Goal: Book appointment/travel/reservation

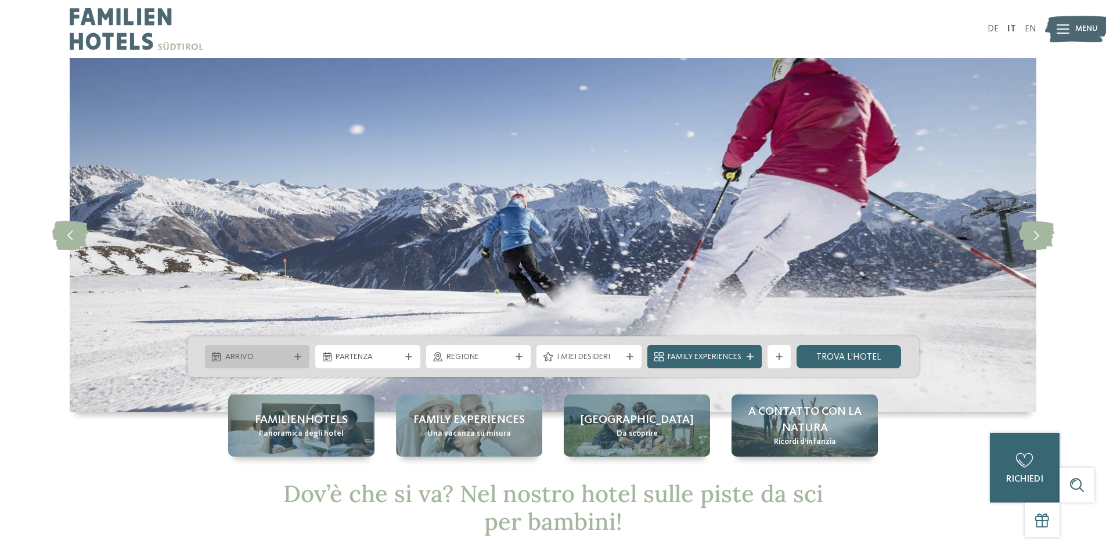
click at [301, 351] on div "Arrivo" at bounding box center [257, 356] width 105 height 23
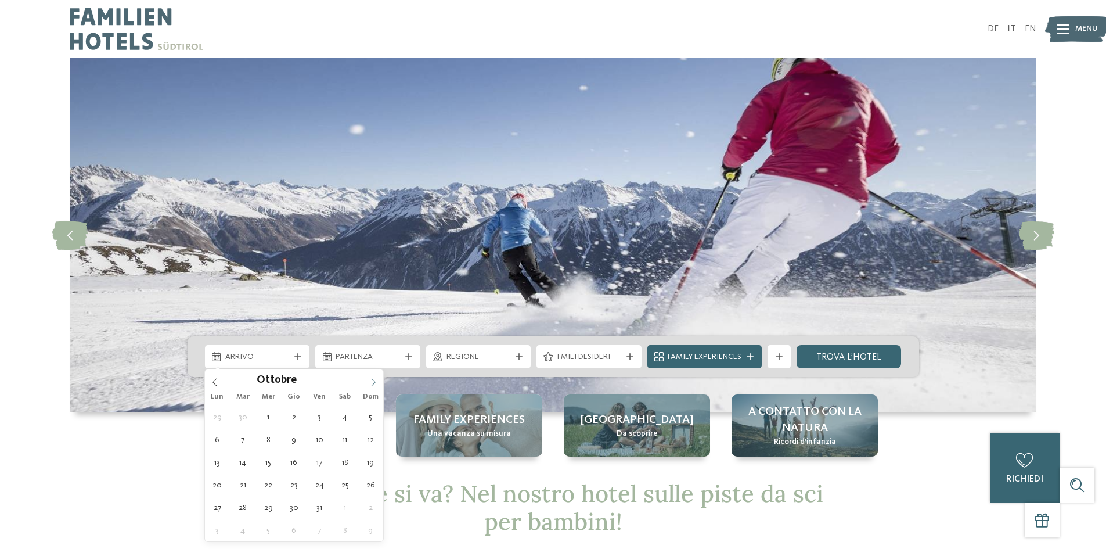
click at [376, 379] on icon at bounding box center [373, 382] width 8 height 8
click at [375, 379] on icon at bounding box center [373, 382] width 8 height 8
type input "****"
click at [375, 379] on icon at bounding box center [373, 382] width 8 height 8
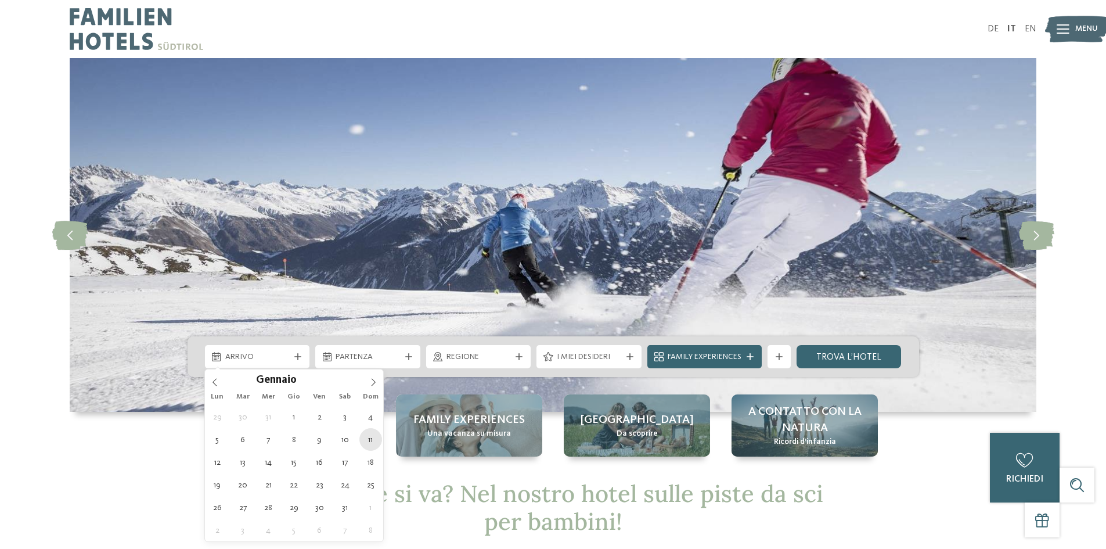
type div "11.01.2026"
type input "****"
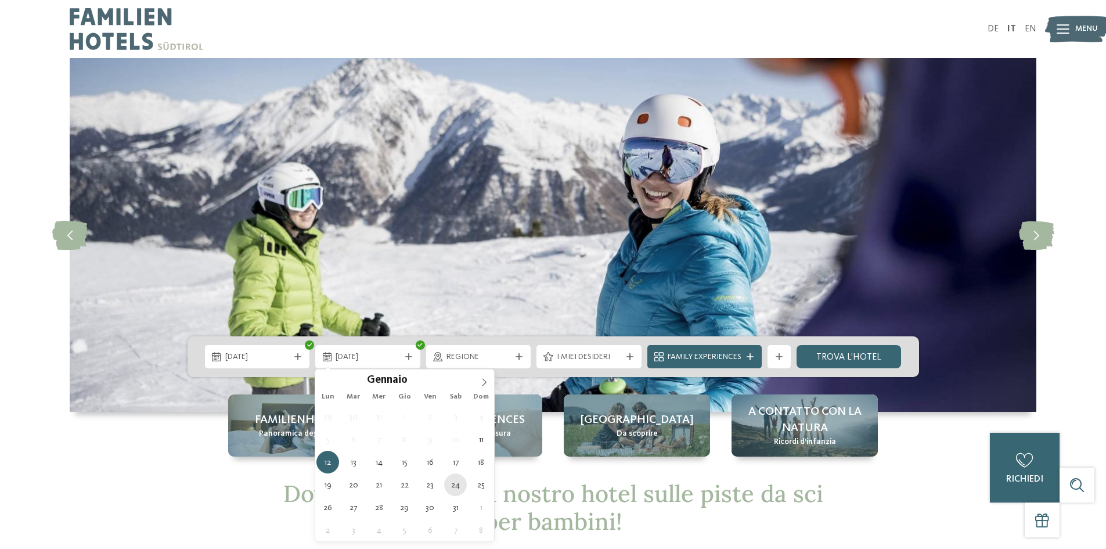
type div "24.01.2026"
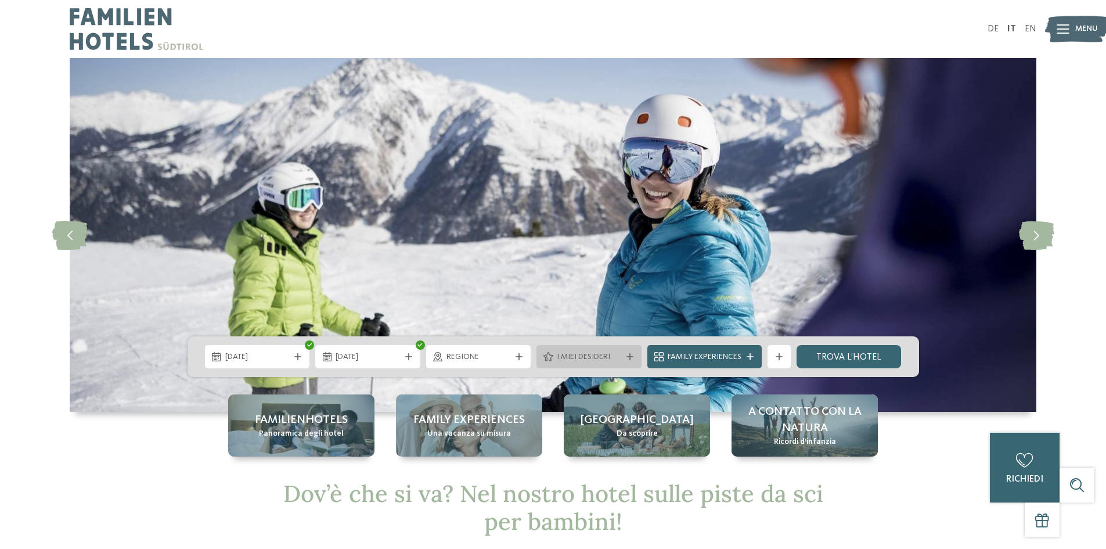
click at [631, 354] on icon at bounding box center [630, 356] width 7 height 7
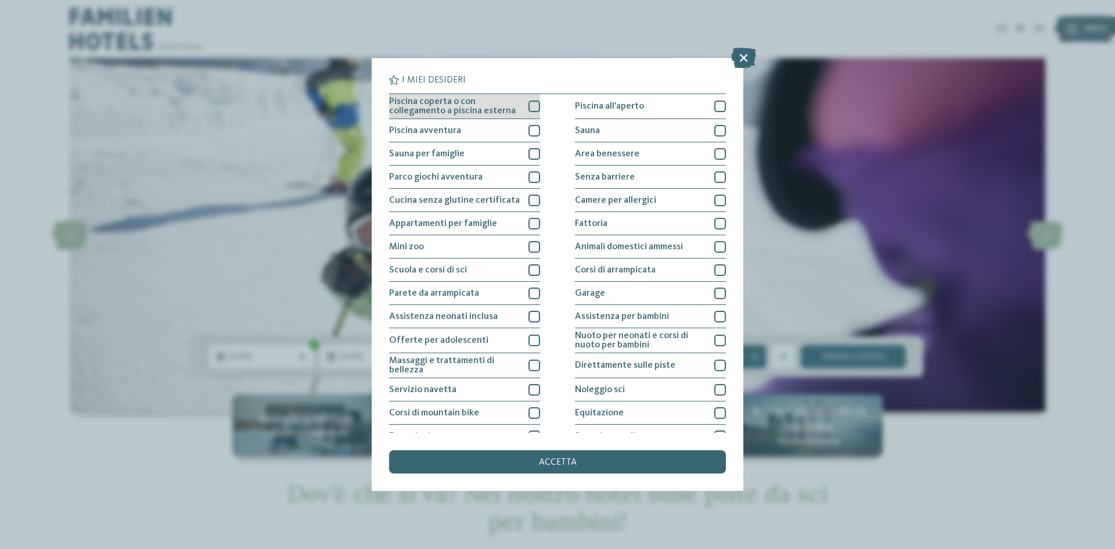
click at [530, 102] on div at bounding box center [534, 106] width 12 height 12
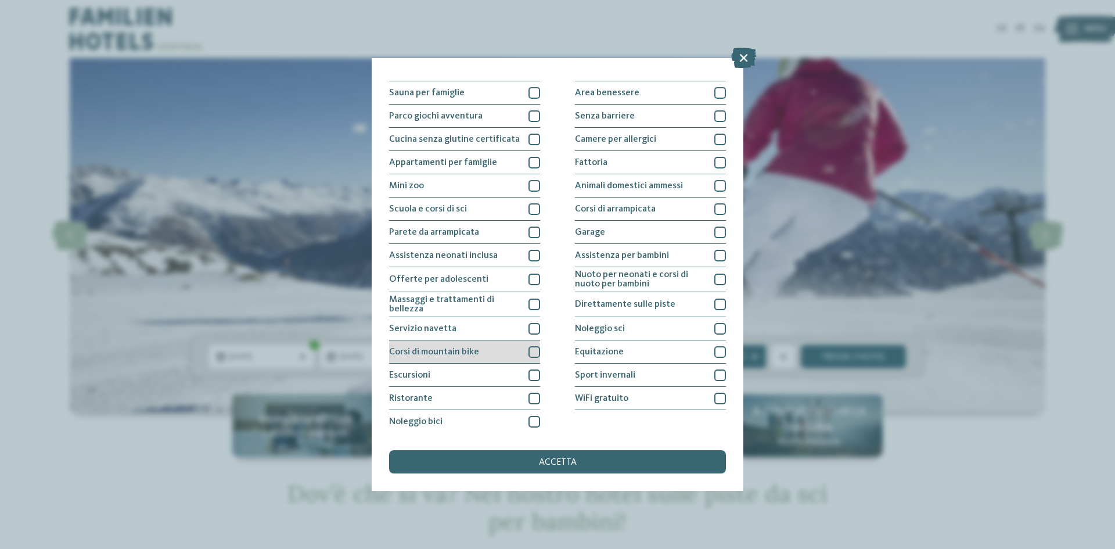
scroll to position [62, 0]
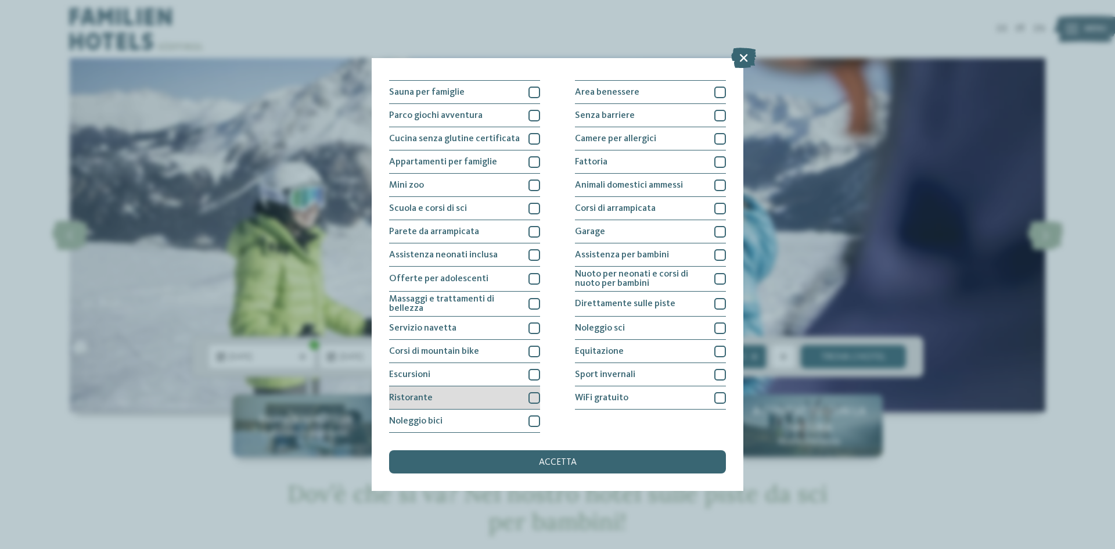
click at [531, 395] on div at bounding box center [534, 398] width 12 height 12
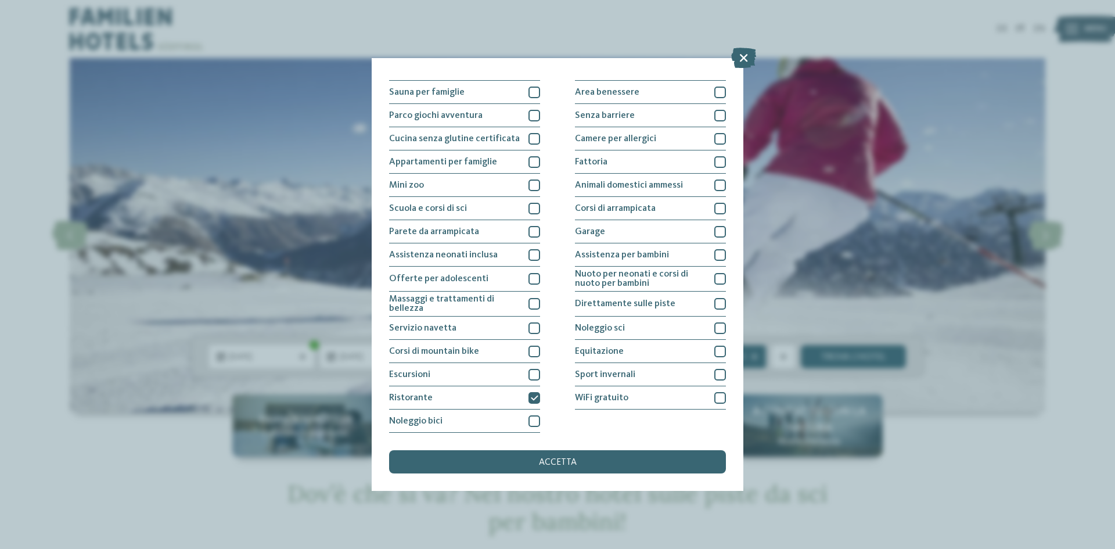
click at [575, 461] on span "accetta" at bounding box center [558, 462] width 38 height 9
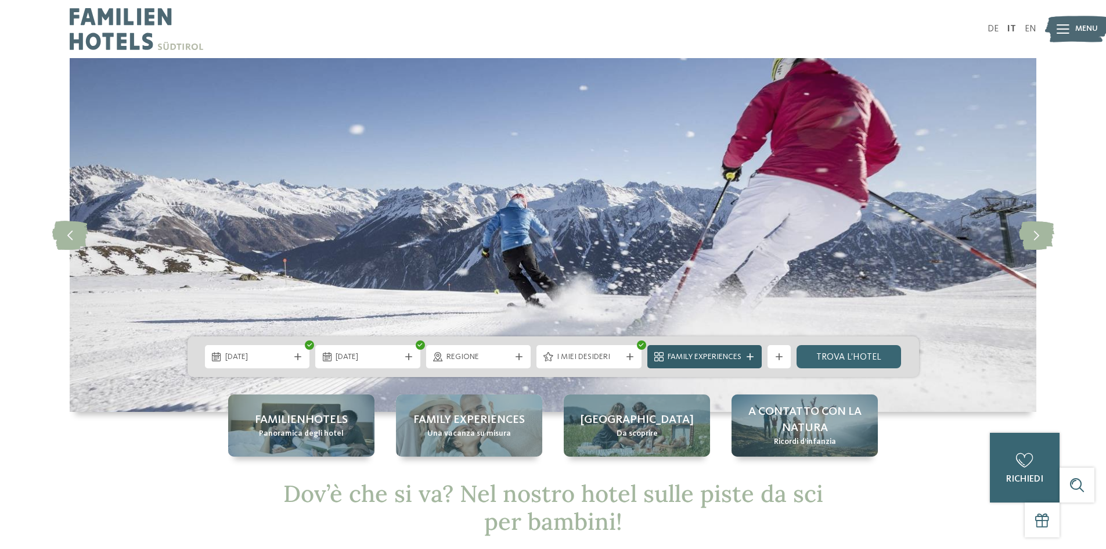
click at [710, 359] on span "Family Experiences" at bounding box center [705, 357] width 74 height 12
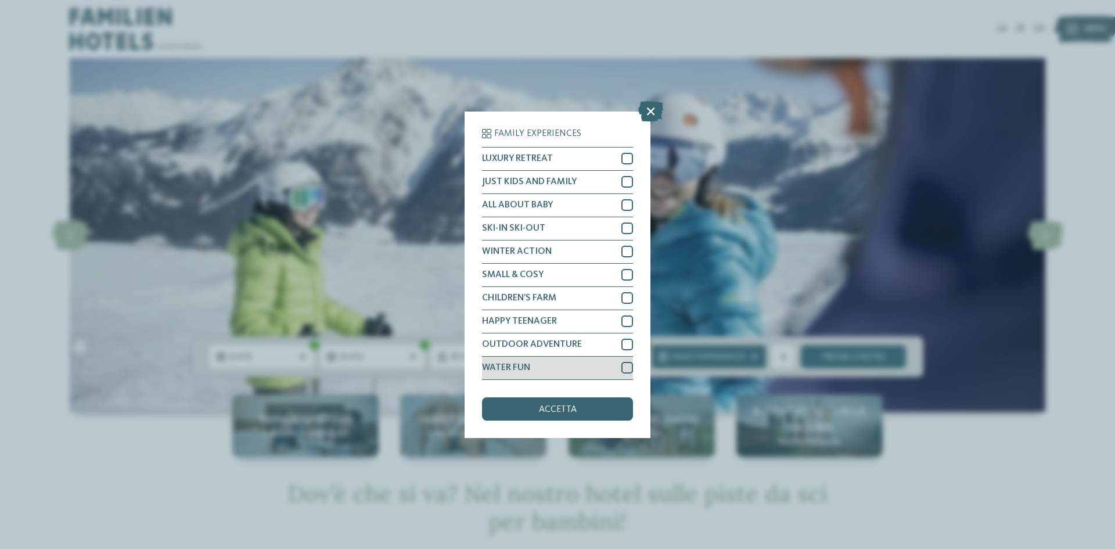
click at [584, 366] on div "WATER FUN" at bounding box center [557, 368] width 151 height 23
click at [584, 408] on div "accetta" at bounding box center [557, 408] width 151 height 23
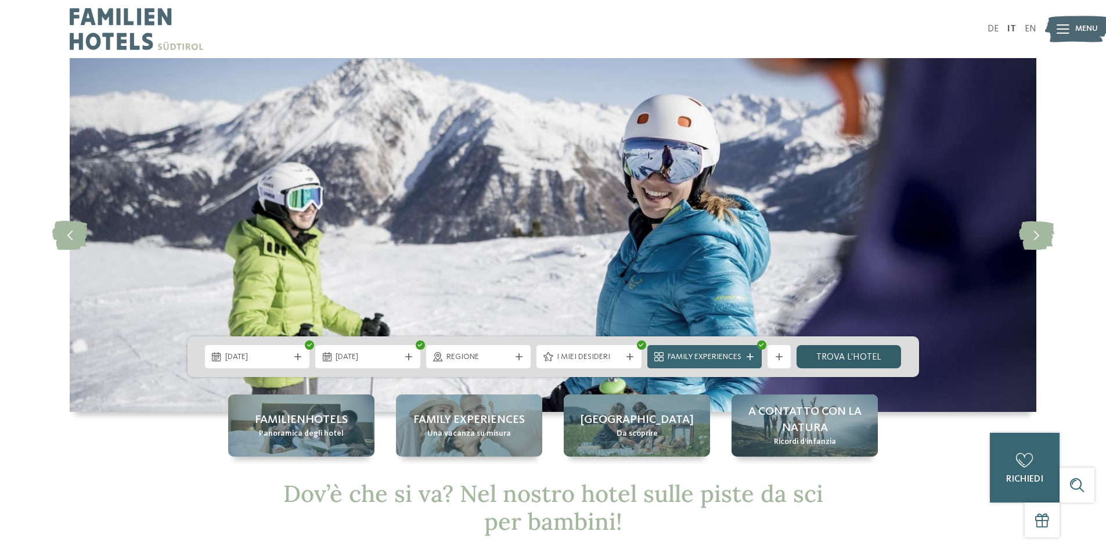
click at [844, 355] on link "trova l’hotel" at bounding box center [849, 356] width 105 height 23
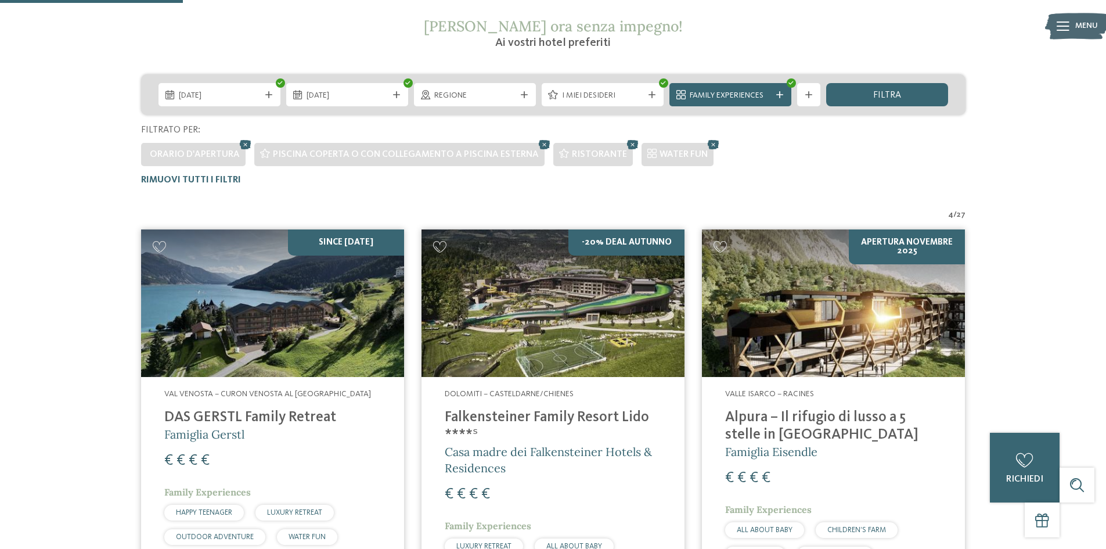
scroll to position [207, 0]
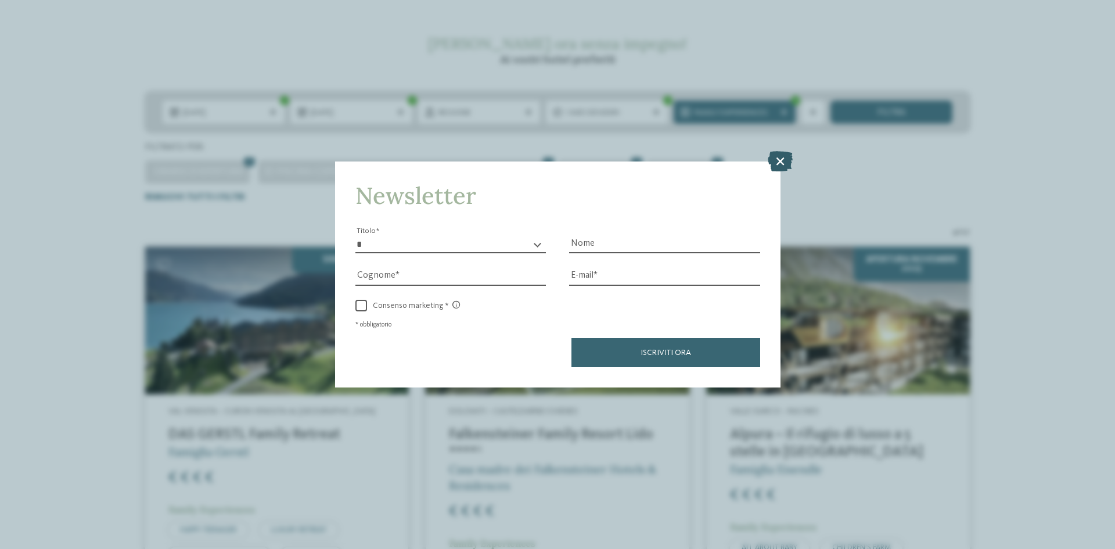
click at [775, 161] on icon at bounding box center [780, 161] width 25 height 20
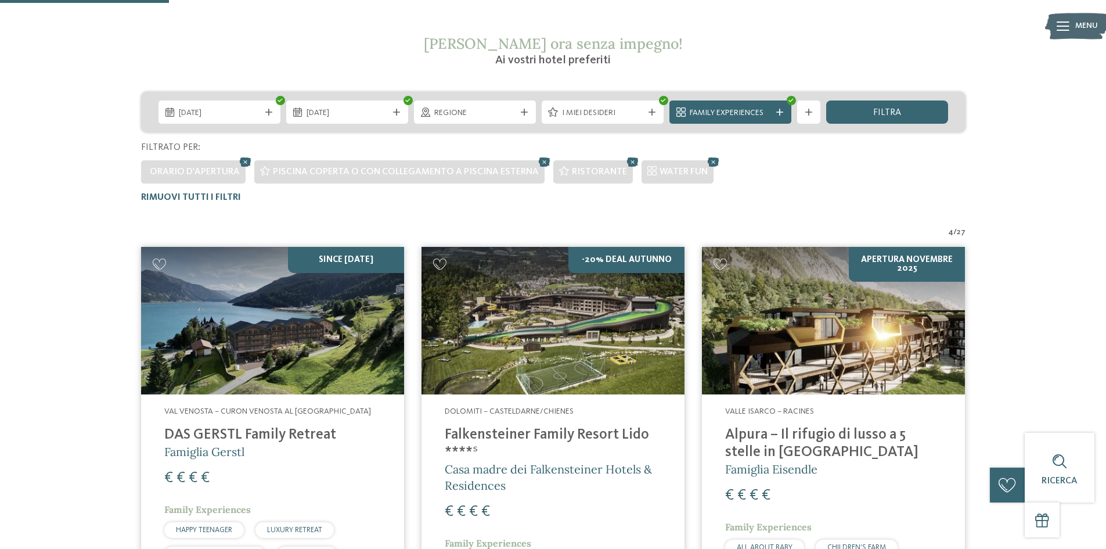
click at [311, 341] on img at bounding box center [272, 321] width 263 height 148
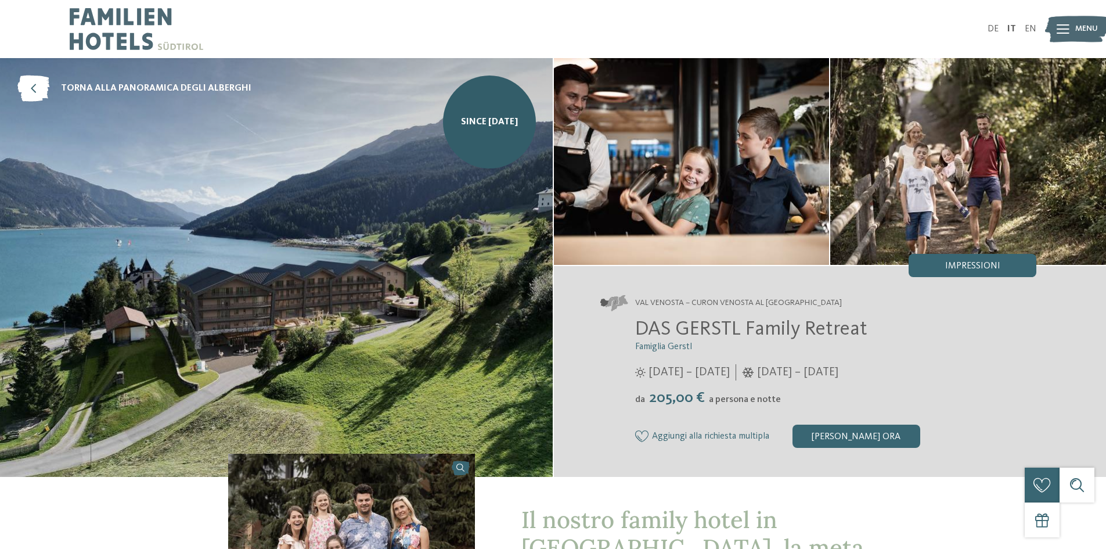
click at [1066, 30] on icon at bounding box center [1063, 28] width 13 height 9
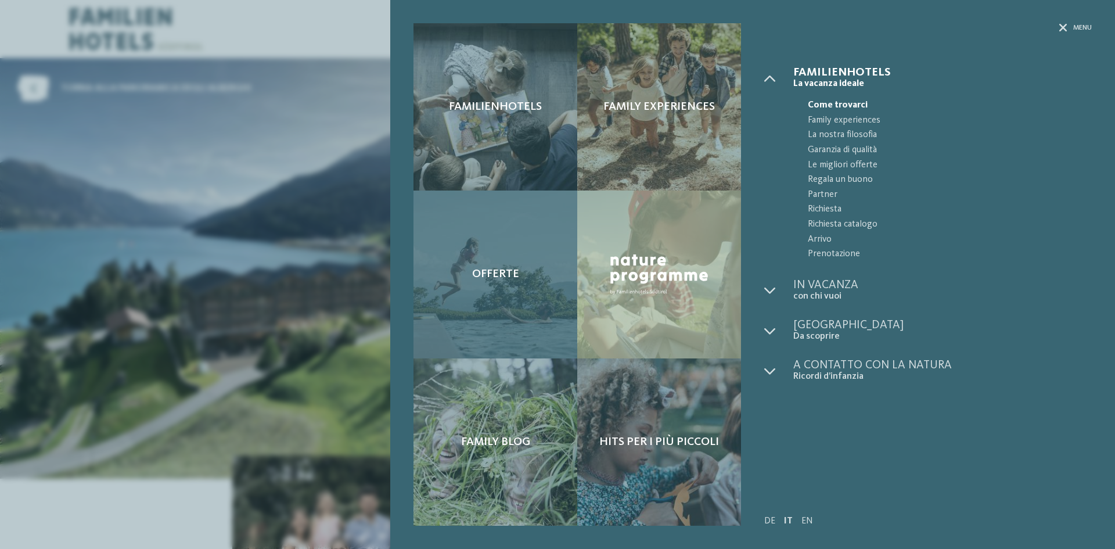
click at [531, 270] on div "Offerte" at bounding box center [495, 273] width 164 height 167
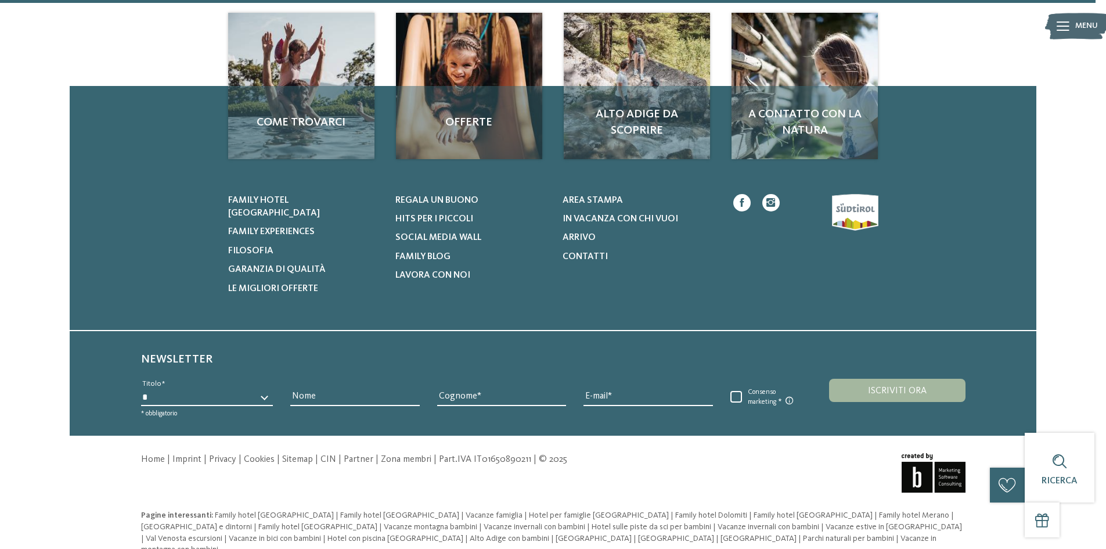
scroll to position [776, 0]
